Goal: Task Accomplishment & Management: Complete application form

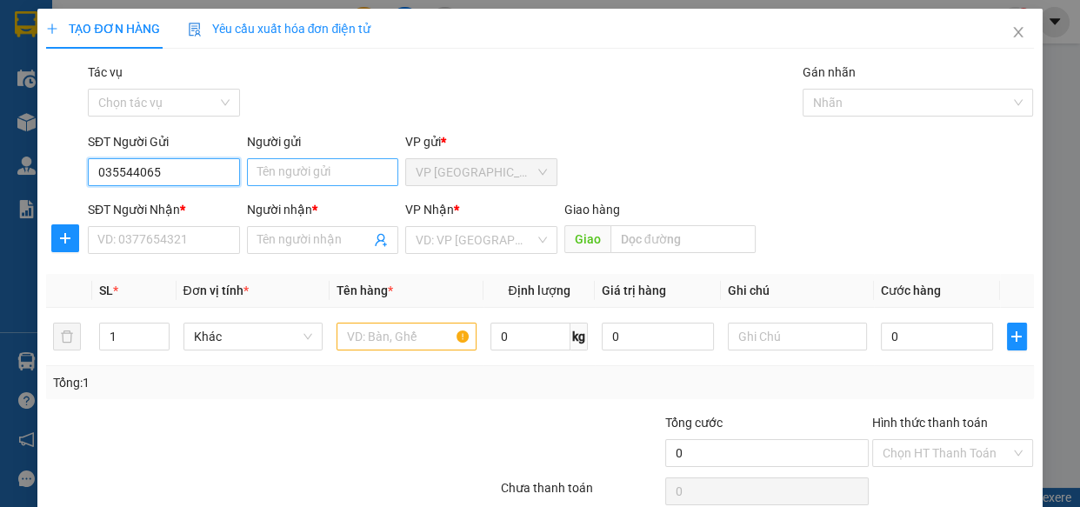
type input "0355440657"
click at [193, 205] on div "0355440657 - chú sơn" at bounding box center [162, 206] width 130 height 19
type input "chú sơn"
type input "0783484737"
type input "NAM"
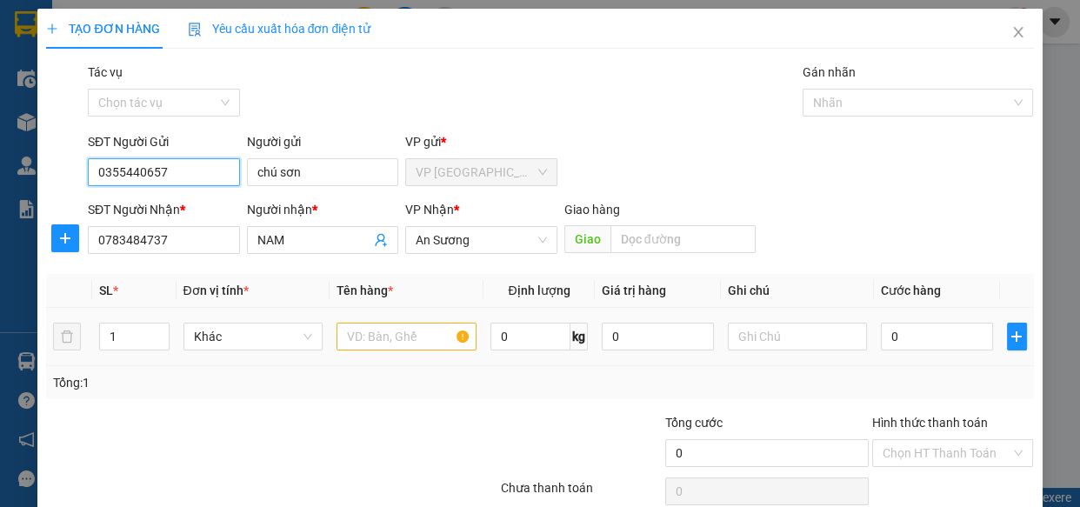
type input "40.000"
type input "0355440657"
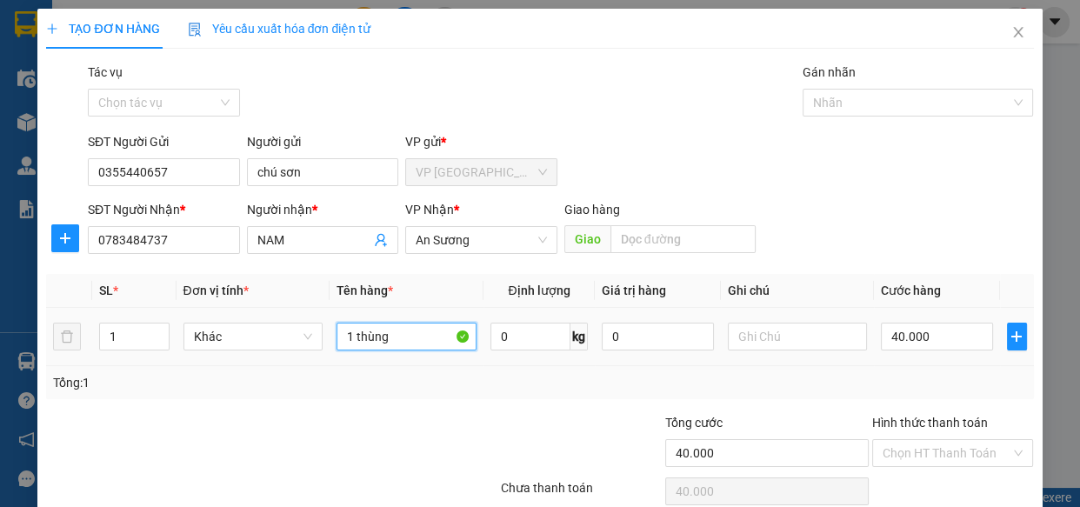
click at [409, 338] on input "1 thùng" at bounding box center [406, 336] width 140 height 28
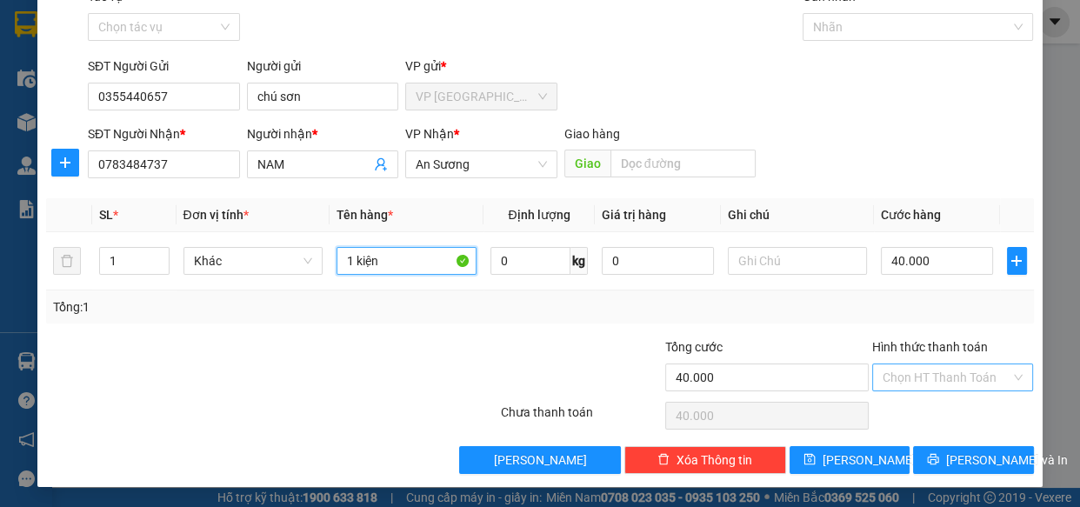
type input "1 kiện"
click at [960, 366] on input "Hình thức thanh toán" at bounding box center [946, 377] width 129 height 26
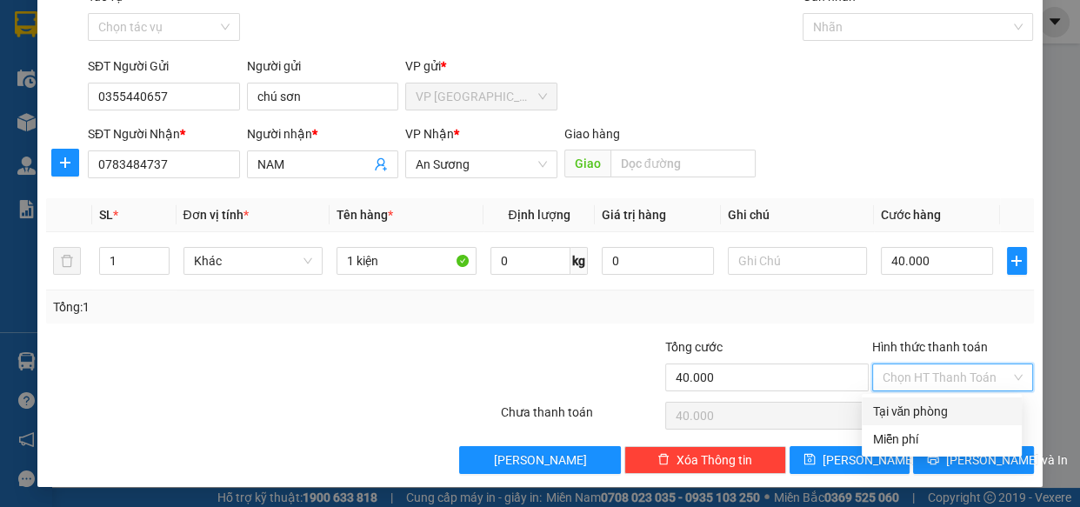
click at [963, 405] on div "Tại văn phòng" at bounding box center [941, 411] width 139 height 19
type input "0"
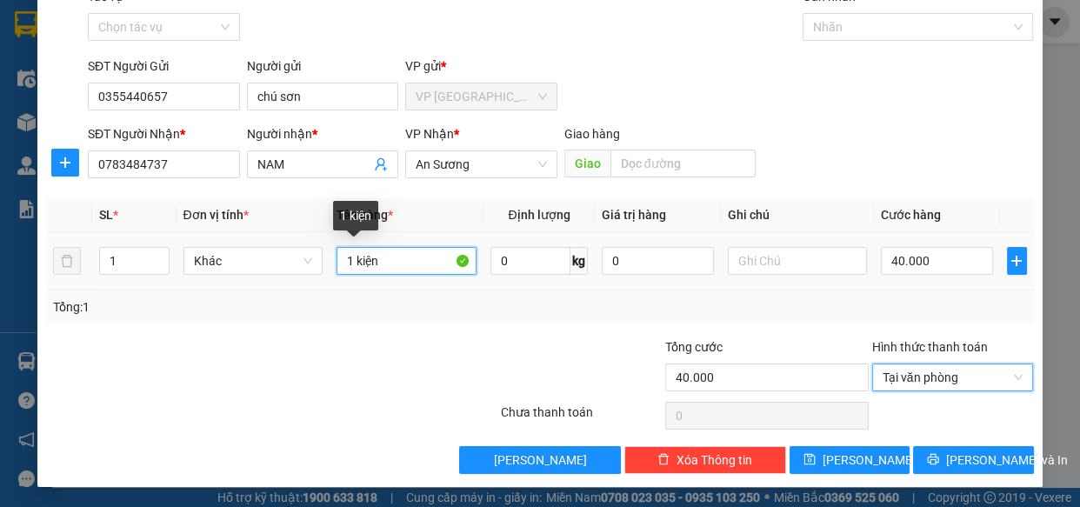
click at [436, 260] on input "1 kiện" at bounding box center [406, 261] width 140 height 28
type input "1"
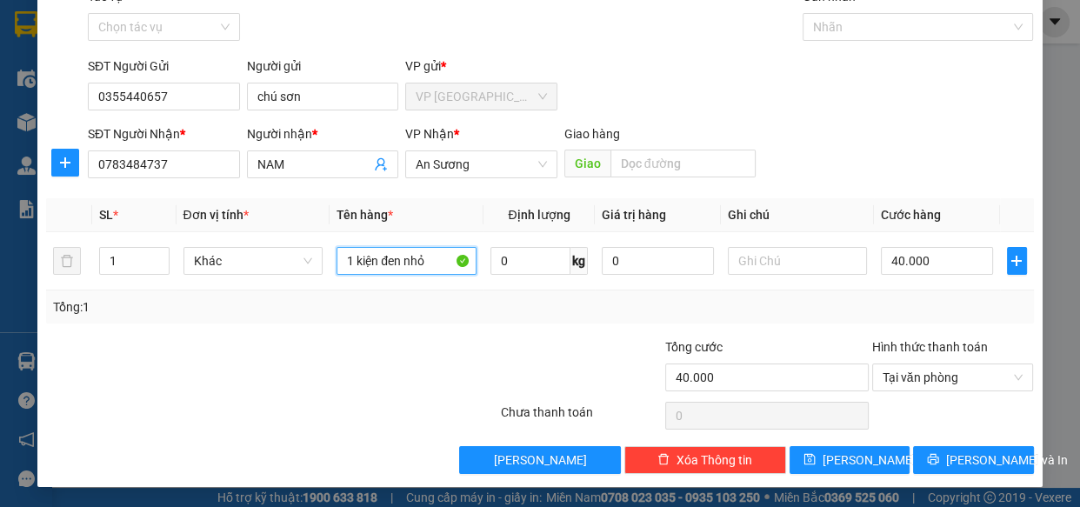
type input "1 kiện đen nhỏ"
click at [834, 156] on div "SĐT Người Nhận * 0783484737 Người nhận * NAM VP Nhận * An Sương Giao hàng Giao" at bounding box center [560, 154] width 953 height 61
click at [915, 269] on input "40.000" at bounding box center [937, 261] width 112 height 28
type input "3"
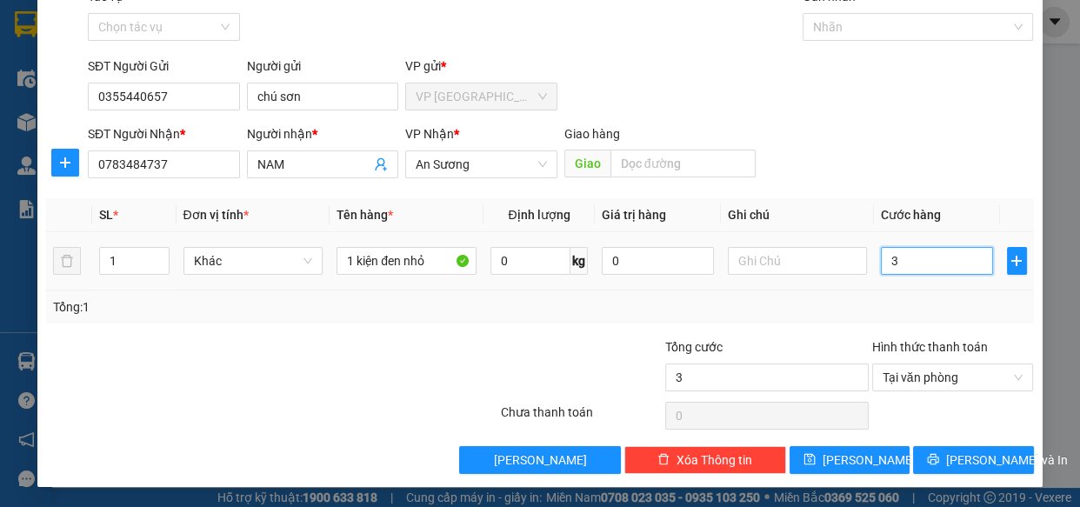
type input "30"
type input "30.000"
click at [939, 155] on div "SĐT Người Nhận * 0783484737 Người nhận * NAM VP Nhận * An Sương Giao hàng Giao" at bounding box center [560, 154] width 953 height 61
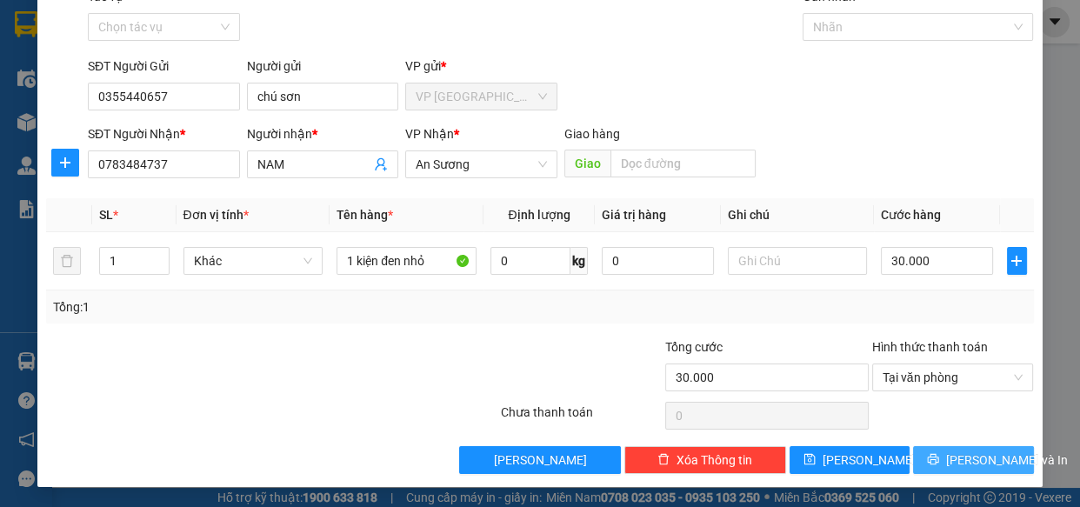
click at [987, 461] on span "[PERSON_NAME] và In" at bounding box center [1007, 459] width 122 height 19
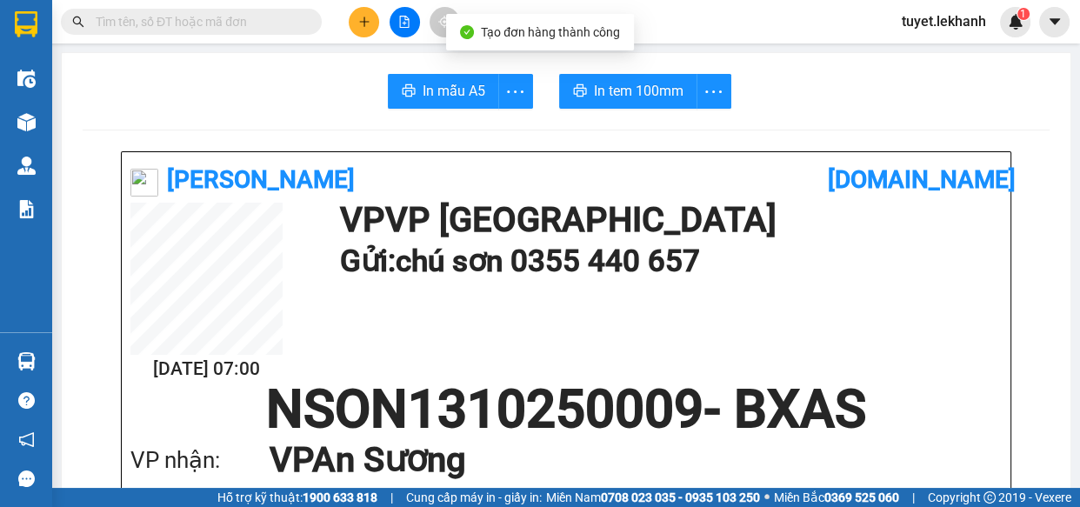
click at [987, 460] on div "VP nhận: VP An Sương" at bounding box center [565, 459] width 871 height 49
click at [668, 78] on button "In tem 100mm" at bounding box center [628, 91] width 138 height 35
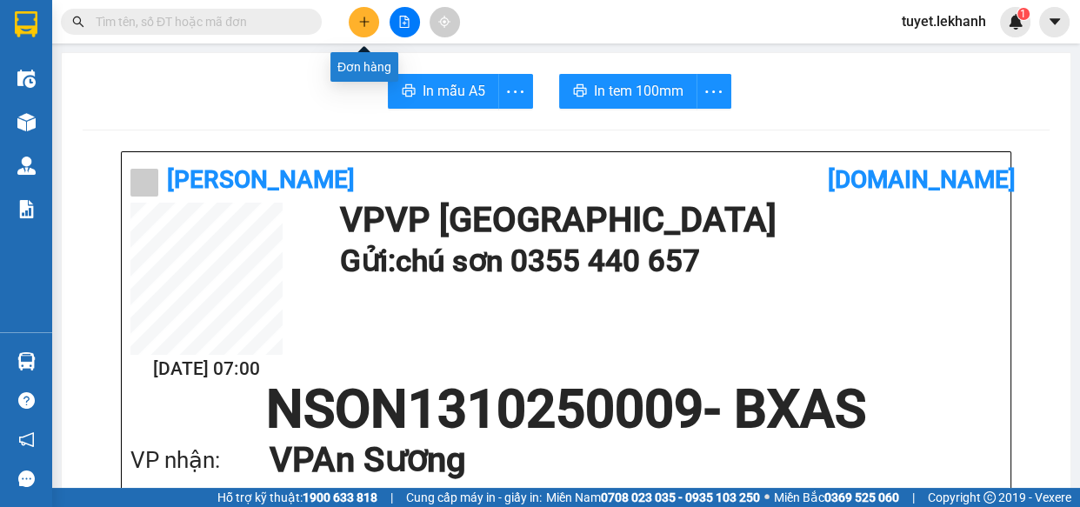
click at [358, 24] on icon "plus" at bounding box center [364, 22] width 12 height 12
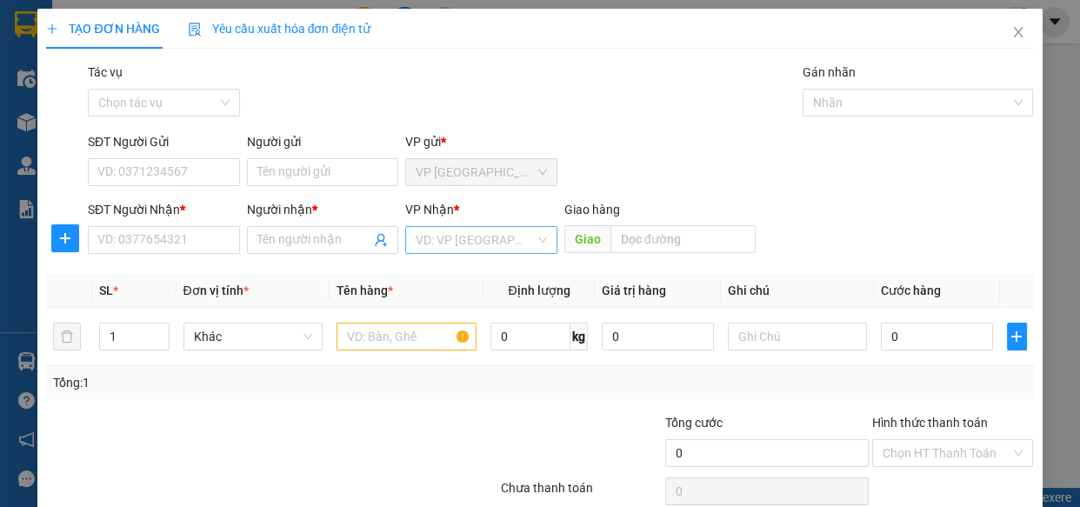
click at [463, 237] on input "search" at bounding box center [474, 240] width 119 height 26
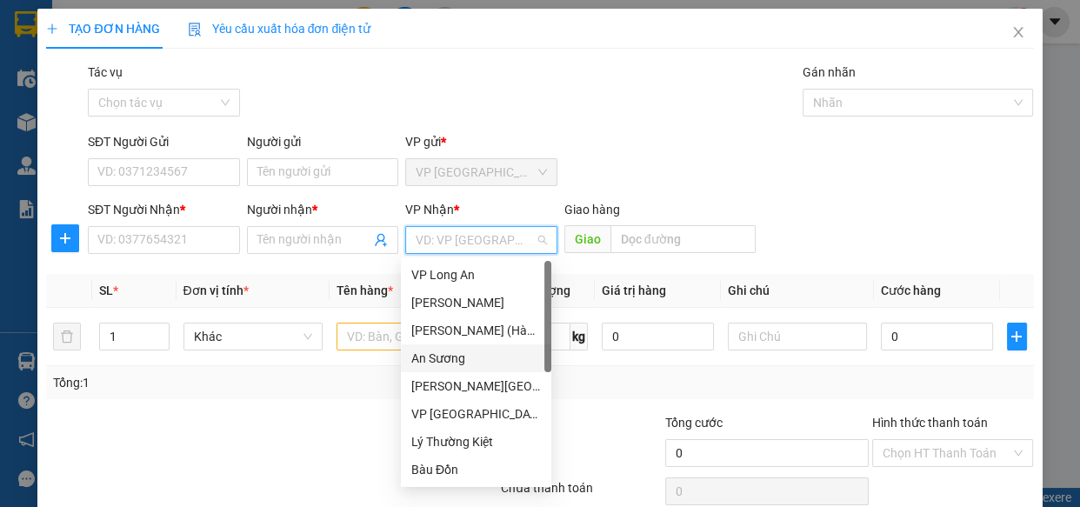
click at [449, 358] on div "An Sương" at bounding box center [476, 358] width 130 height 19
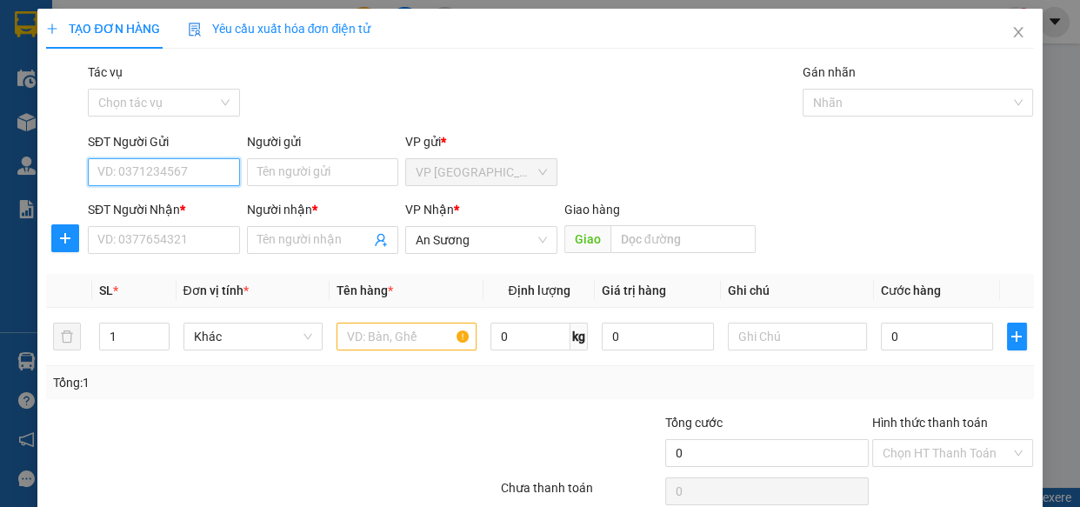
click at [211, 168] on input "SĐT Người Gửi" at bounding box center [164, 172] width 152 height 28
click at [209, 169] on input "SĐT Người Gửi" at bounding box center [164, 172] width 152 height 28
type input "0365333386"
click at [196, 209] on div "0365333386 - BS LINH" at bounding box center [162, 206] width 130 height 19
type input "BS LINH"
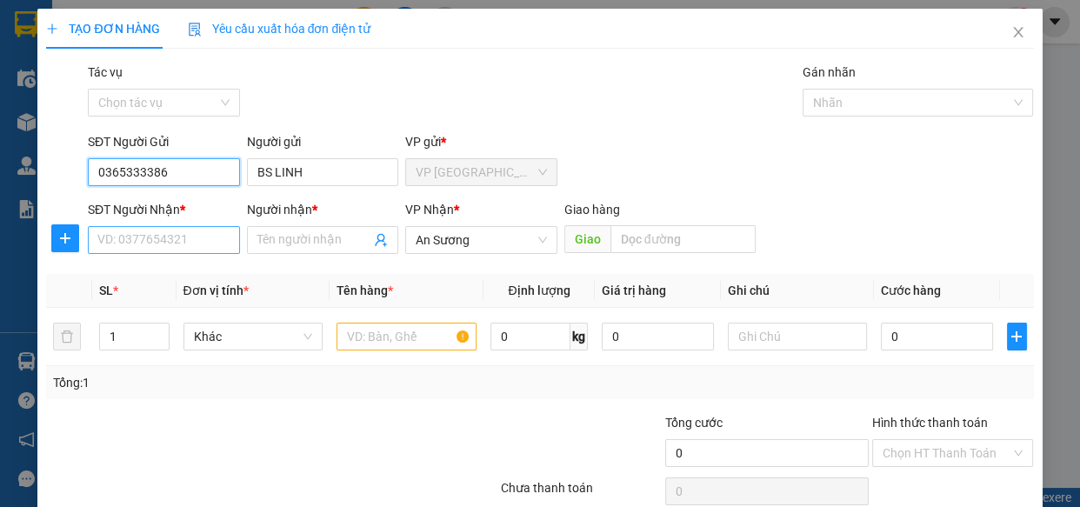
type input "0365333386"
type input "30.000"
click at [205, 246] on input "SĐT Người Nhận *" at bounding box center [164, 240] width 152 height 28
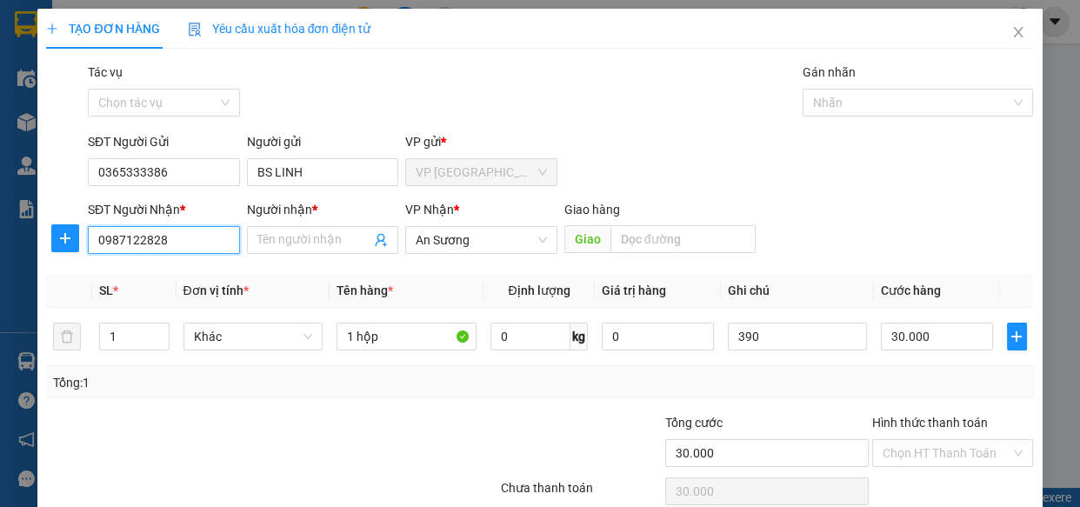
click at [199, 233] on input "0987122828" at bounding box center [164, 240] width 152 height 28
type input "0987122828"
click at [271, 247] on input "Người nhận *" at bounding box center [314, 239] width 114 height 19
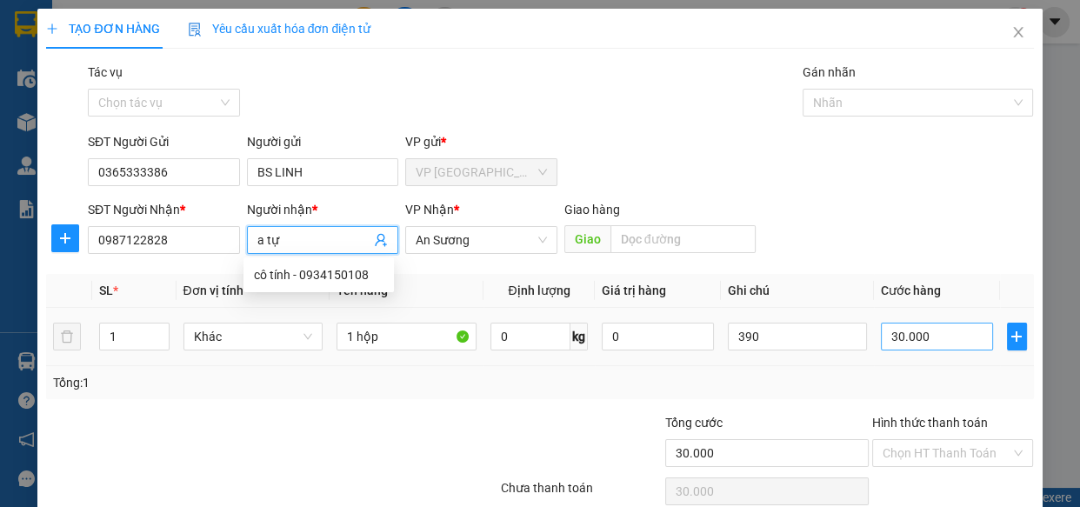
type input "a tự"
click at [945, 337] on input "30.000" at bounding box center [937, 336] width 112 height 28
type input "4"
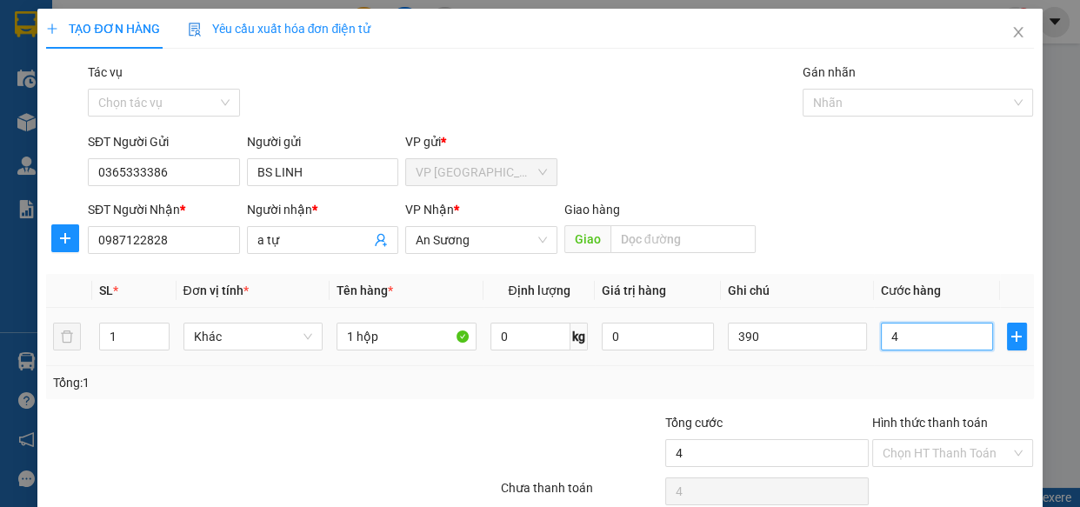
type input "40"
type input "40.000"
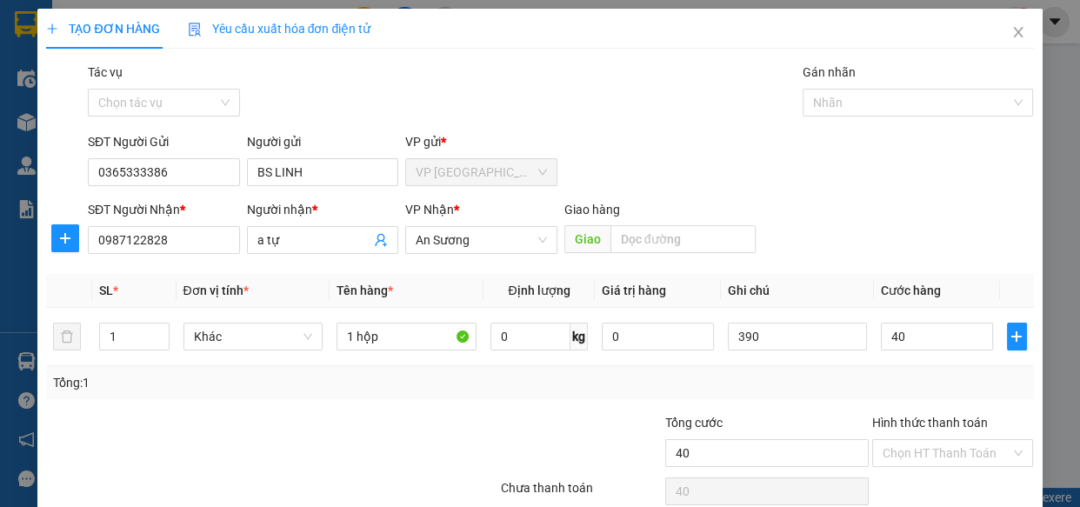
type input "40.000"
click at [838, 200] on div "SĐT Người Nhận * 0987122828 Người nhận * a tự VP Nhận * An Sương Giao hàng Giao" at bounding box center [560, 230] width 953 height 61
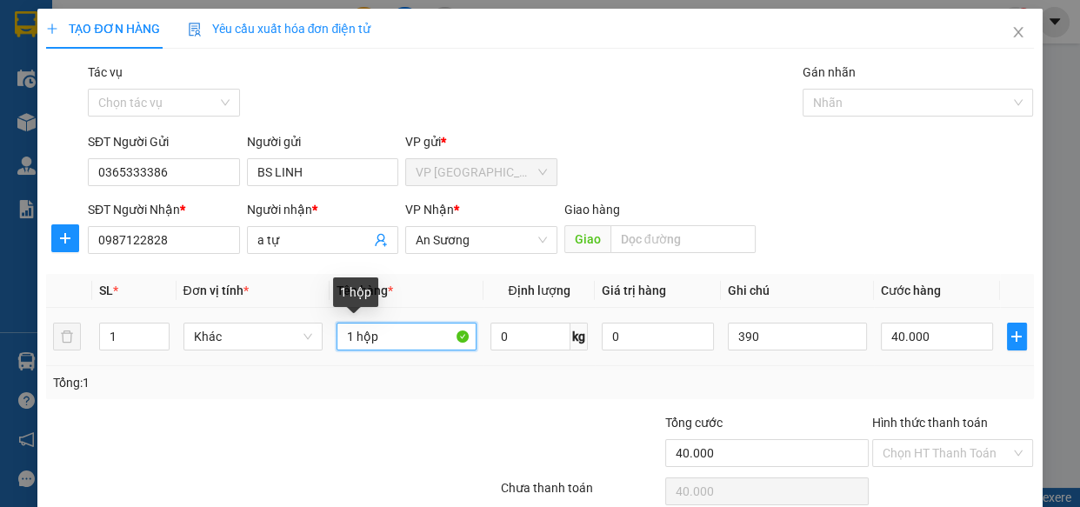
click at [416, 342] on input "1 hộp" at bounding box center [406, 336] width 140 height 28
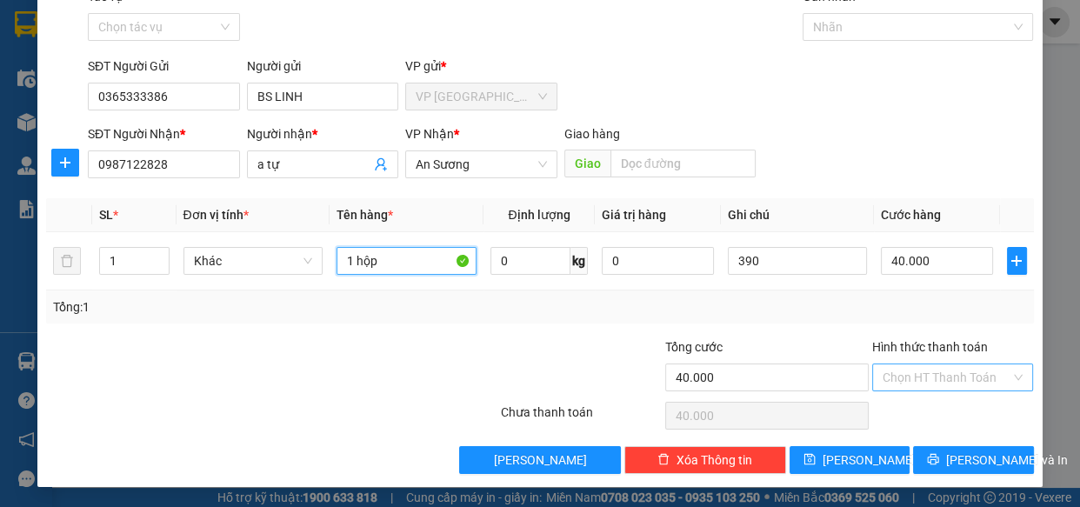
type input "1 hộp"
click at [964, 376] on input "Hình thức thanh toán" at bounding box center [946, 377] width 129 height 26
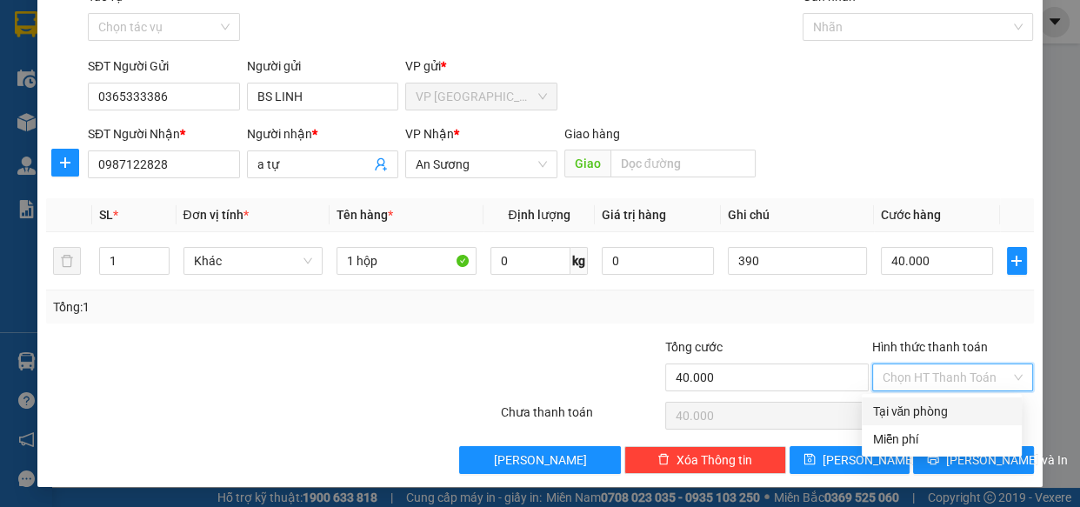
click at [1004, 374] on div "Chọn HT Thanh Toán" at bounding box center [953, 377] width 162 height 28
click at [1004, 337] on div "Hình thức thanh toán" at bounding box center [953, 350] width 162 height 26
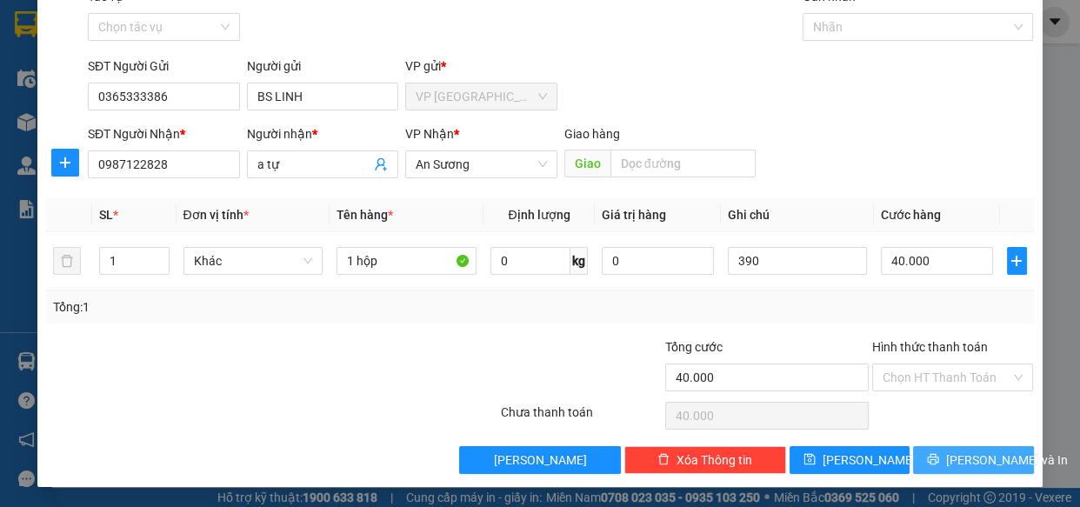
click at [975, 459] on span "[PERSON_NAME] và In" at bounding box center [1007, 459] width 122 height 19
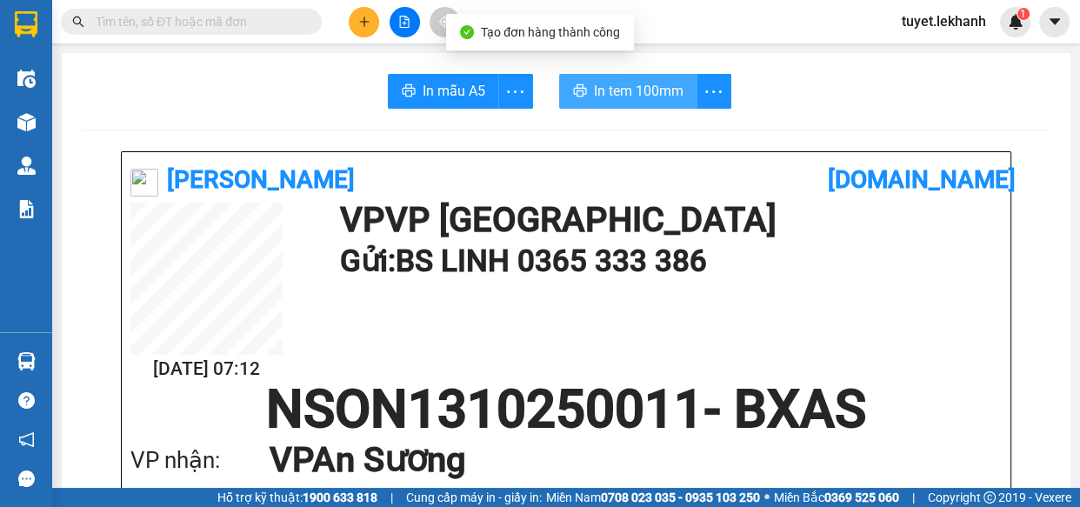
click at [660, 78] on button "In tem 100mm" at bounding box center [628, 91] width 138 height 35
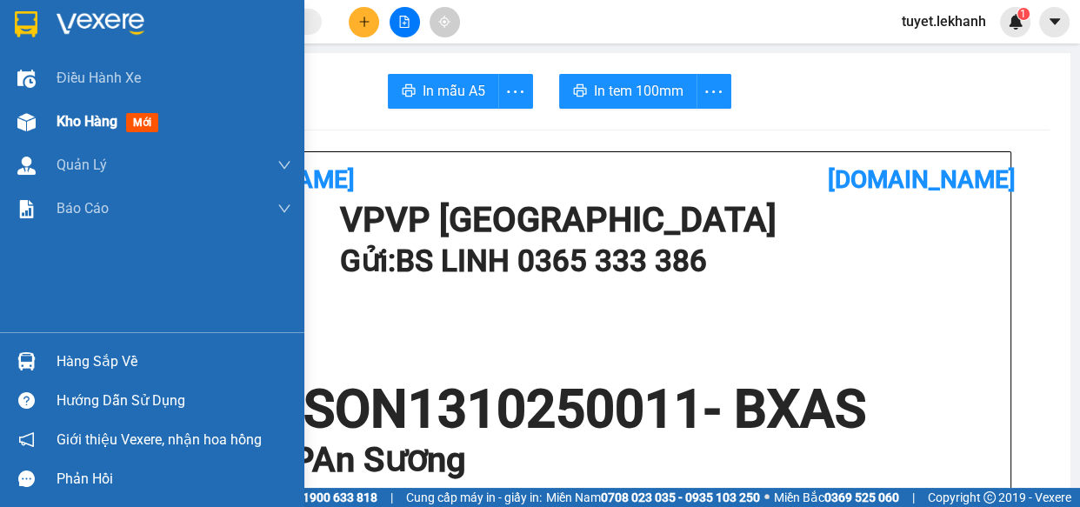
click at [57, 118] on span "Kho hàng" at bounding box center [87, 121] width 61 height 17
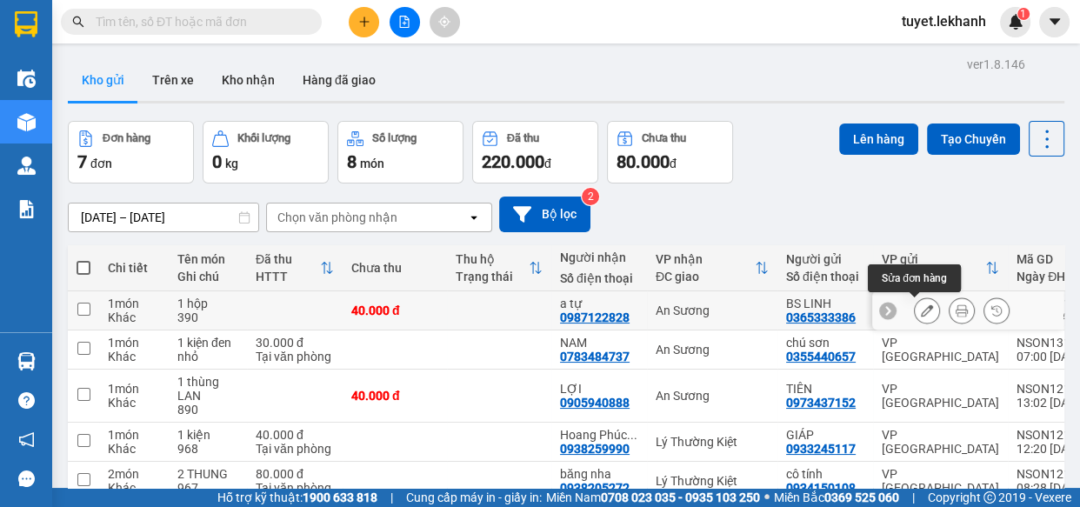
click at [923, 307] on button at bounding box center [926, 311] width 24 height 30
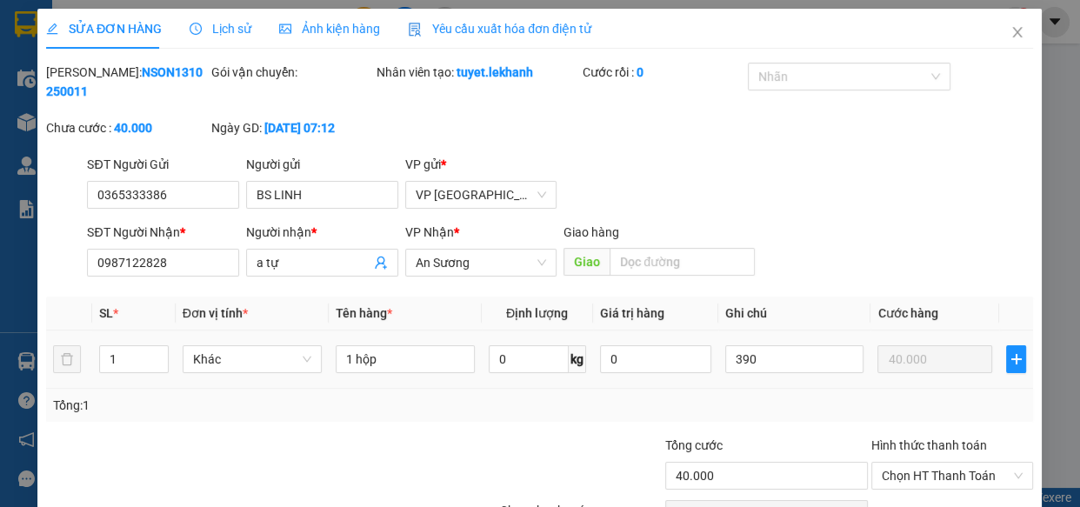
type input "0365333386"
type input "BS LINH"
type input "0987122828"
type input "a tự"
type input "40.000"
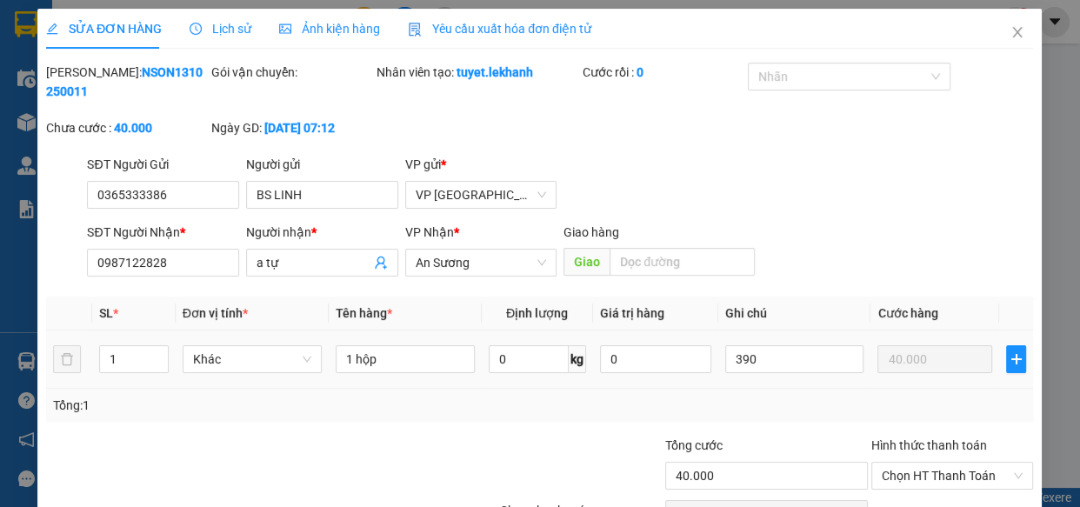
type input "40.000"
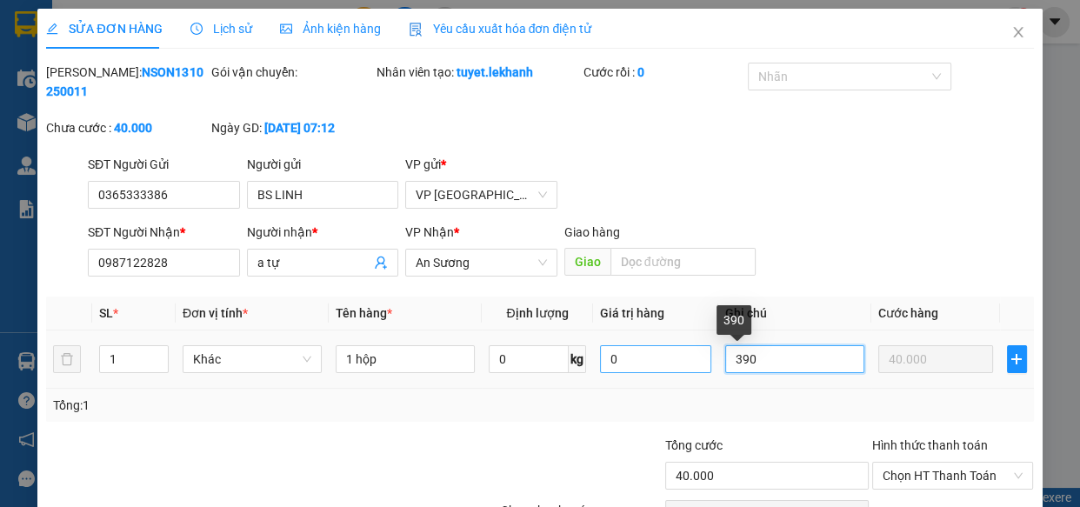
drag, startPoint x: 766, startPoint y: 346, endPoint x: 680, endPoint y: 362, distance: 87.6
click at [680, 362] on tr "1 Khác 1 hộp 0 kg 0 390 40.000" at bounding box center [539, 359] width 987 height 58
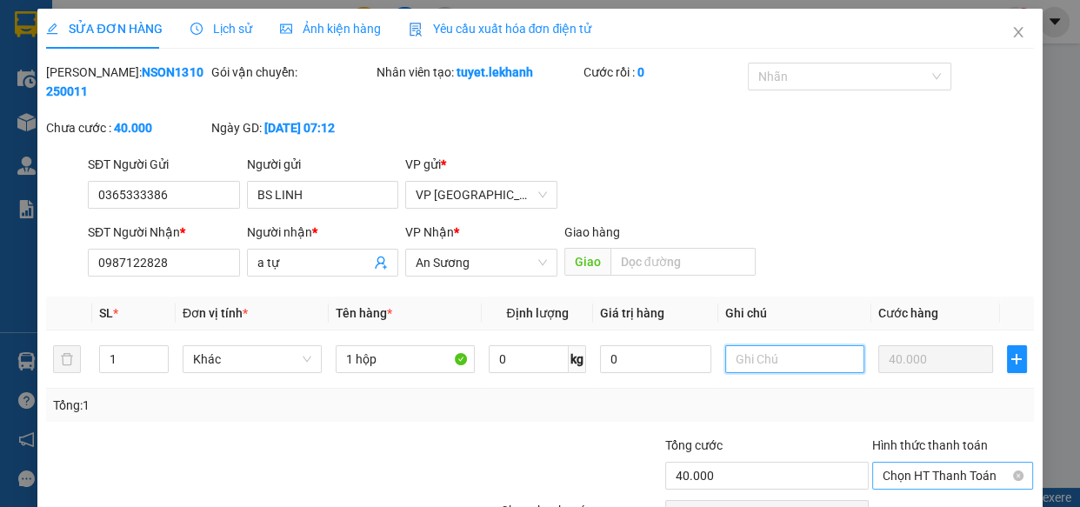
scroll to position [98, 0]
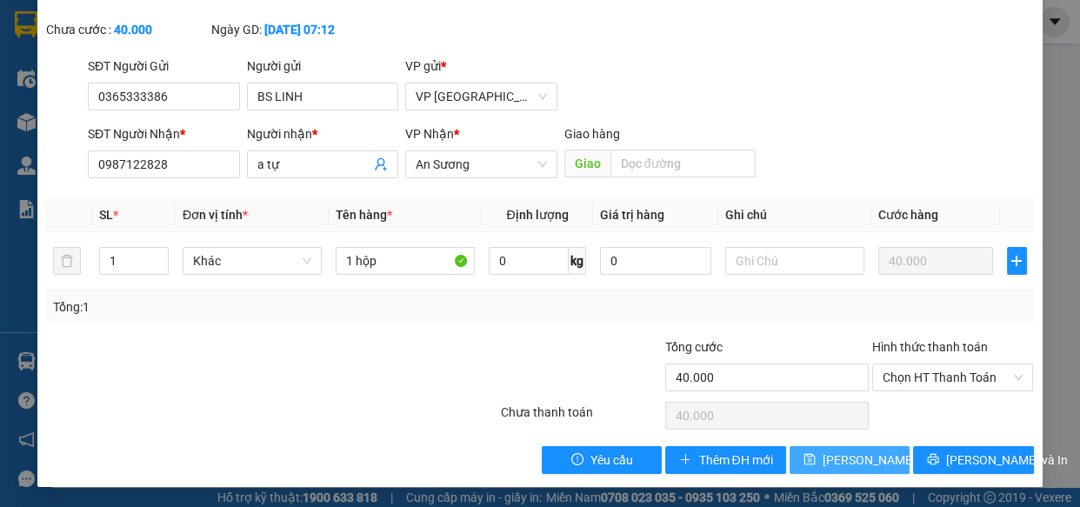
click at [864, 453] on span "Lưu thay đổi" at bounding box center [891, 459] width 139 height 19
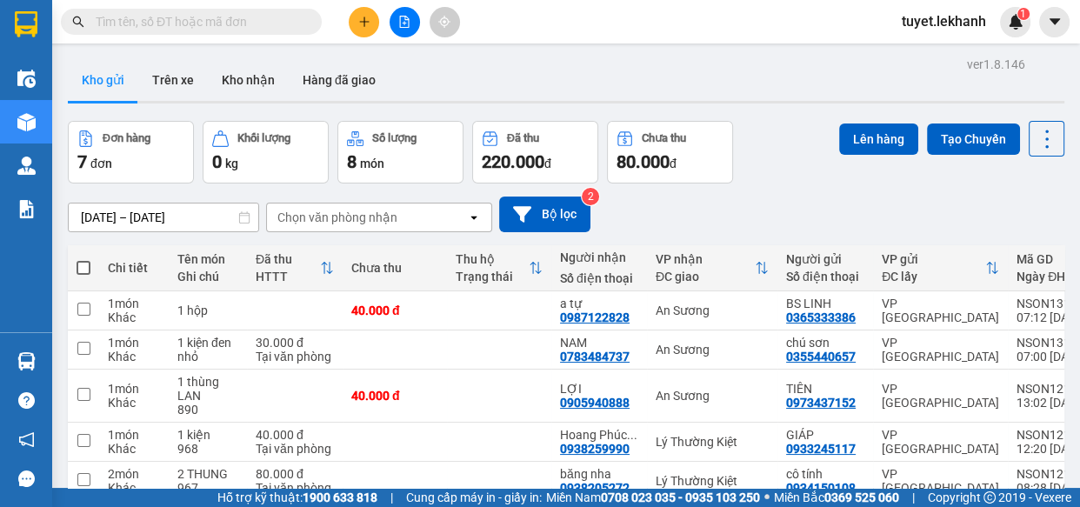
click at [218, 213] on div "ver 1.8.146 Kho gửi Trên xe Kho nhận Hàng đã giao Đơn hàng 7 đơn Khối lượng 0 k…" at bounding box center [566, 346] width 1010 height 589
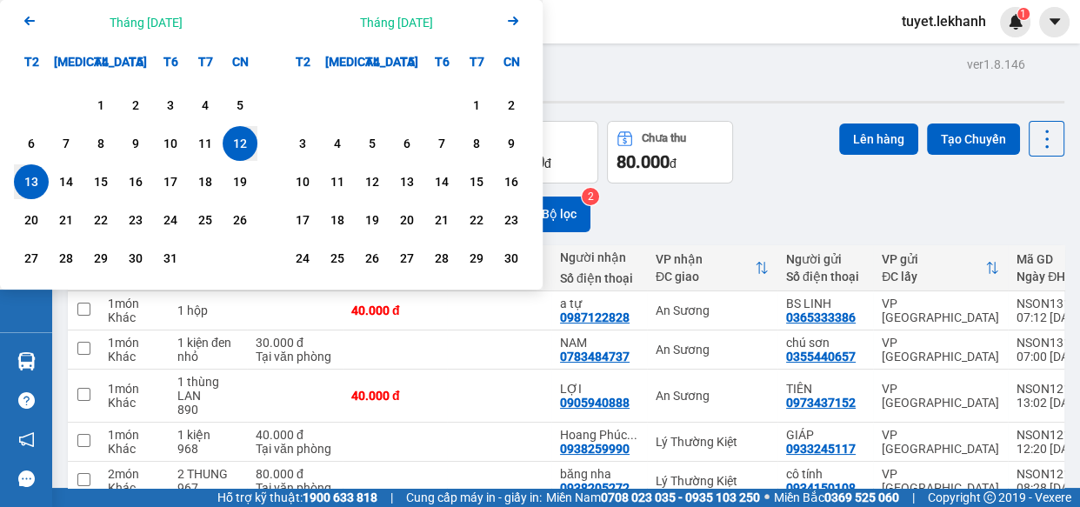
click at [29, 176] on div "13" at bounding box center [31, 181] width 24 height 21
type input "13/10/2025 – 13/10/2025"
